Goal: Information Seeking & Learning: Learn about a topic

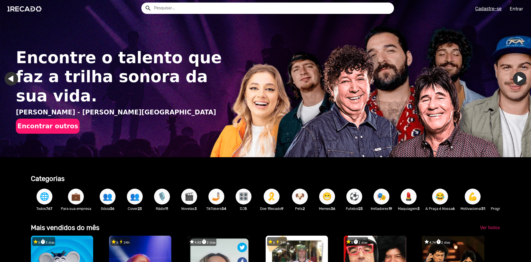
click at [191, 6] on input "text" at bounding box center [272, 8] width 245 height 11
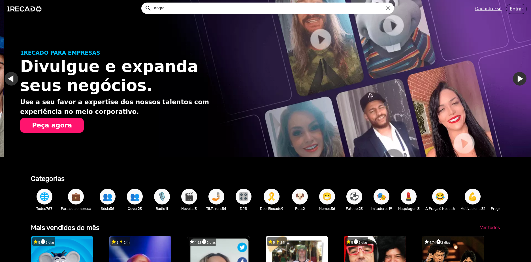
type input "angra"
click at [143, 3] on button "search" at bounding box center [148, 8] width 10 height 10
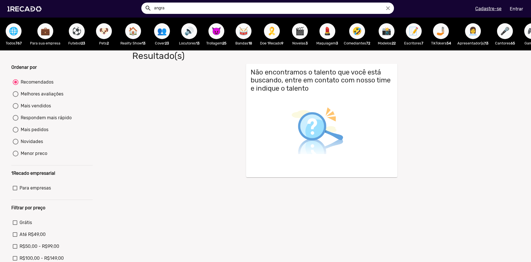
click at [182, 8] on input "angra" at bounding box center [272, 8] width 245 height 11
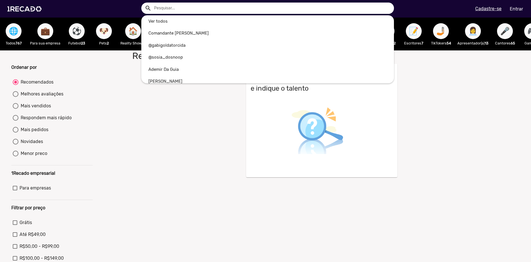
drag, startPoint x: 178, startPoint y: 139, endPoint x: 152, endPoint y: 158, distance: 32.0
click at [172, 142] on div at bounding box center [265, 131] width 531 height 262
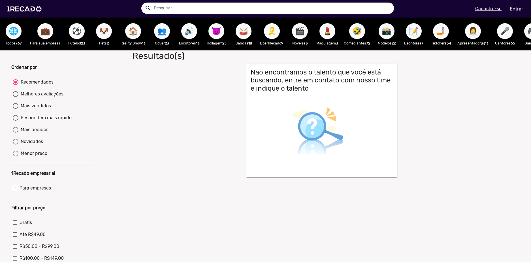
click at [237, 32] on button "🥁" at bounding box center [244, 31] width 16 height 16
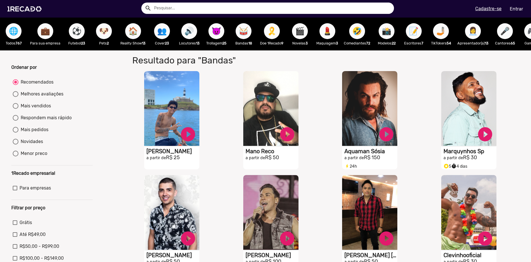
click at [423, 8] on div "search search menu Cadastre-se Entrar" at bounding box center [265, 9] width 523 height 18
click at [14, 109] on div at bounding box center [16, 106] width 6 height 6
click at [15, 109] on input "Mais vendidos" at bounding box center [15, 109] width 0 height 0
radio input "true"
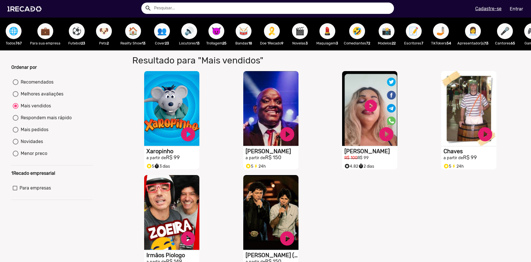
click at [16, 120] on div at bounding box center [16, 118] width 6 height 6
click at [16, 121] on input "Respondem mais rápido" at bounding box center [15, 121] width 0 height 0
radio input "true"
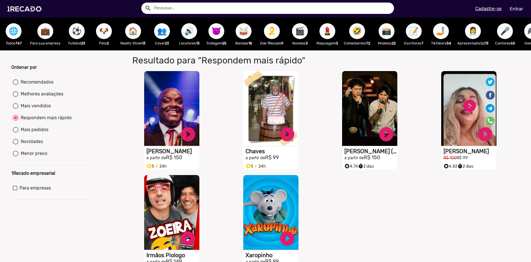
click at [364, 204] on div "S1RECADO vídeos dedicados para fãs e empresas play_circle_filled [PERSON_NAME] …" at bounding box center [322, 172] width 396 height 209
click at [359, 203] on div "S1RECADO vídeos dedicados para fãs e empresas play_circle_filled [PERSON_NAME] …" at bounding box center [322, 172] width 396 height 209
click at [360, 226] on div "S1RECADO vídeos dedicados para fãs e empresas play_circle_filled [PERSON_NAME] …" at bounding box center [322, 172] width 396 height 209
